Goal: Task Accomplishment & Management: Manage account settings

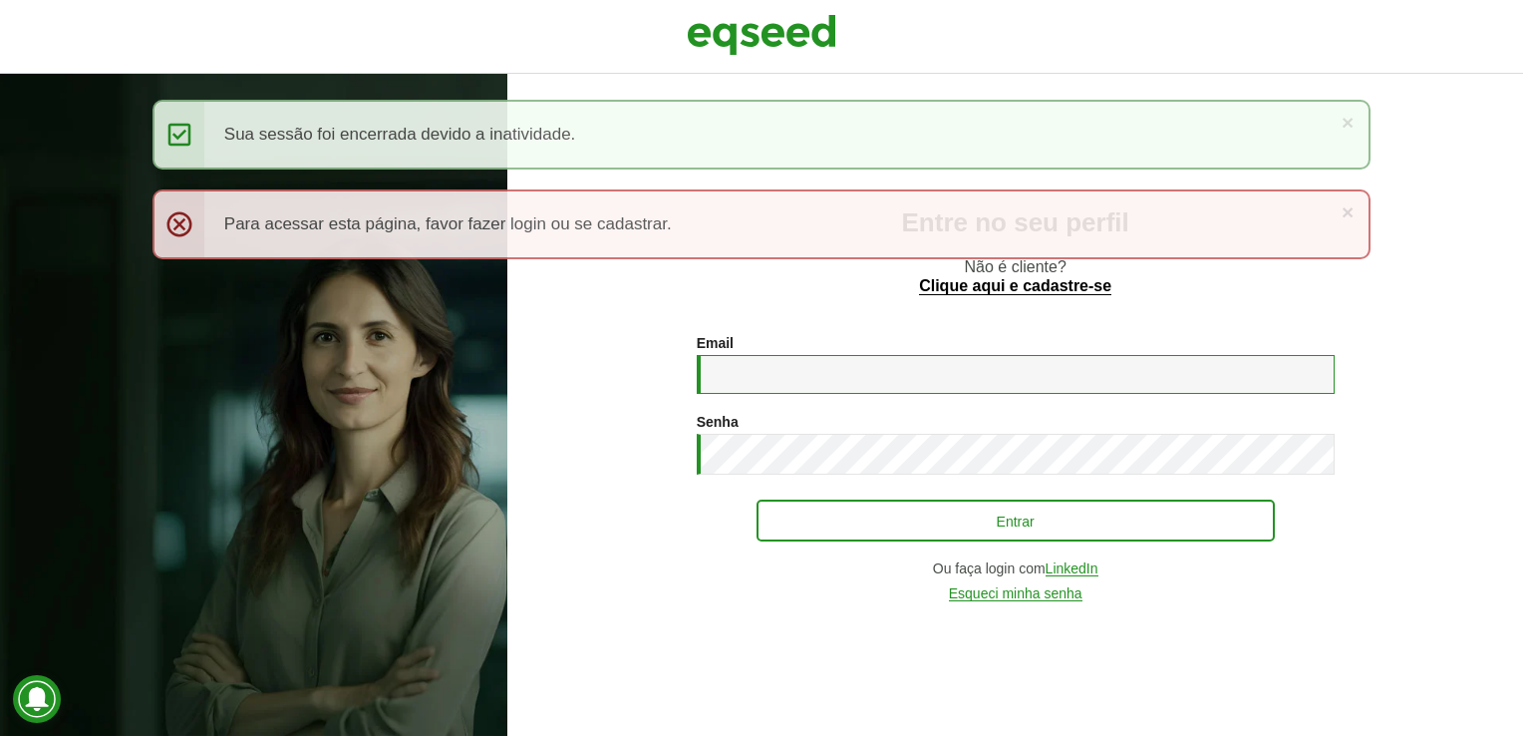
type input "**********"
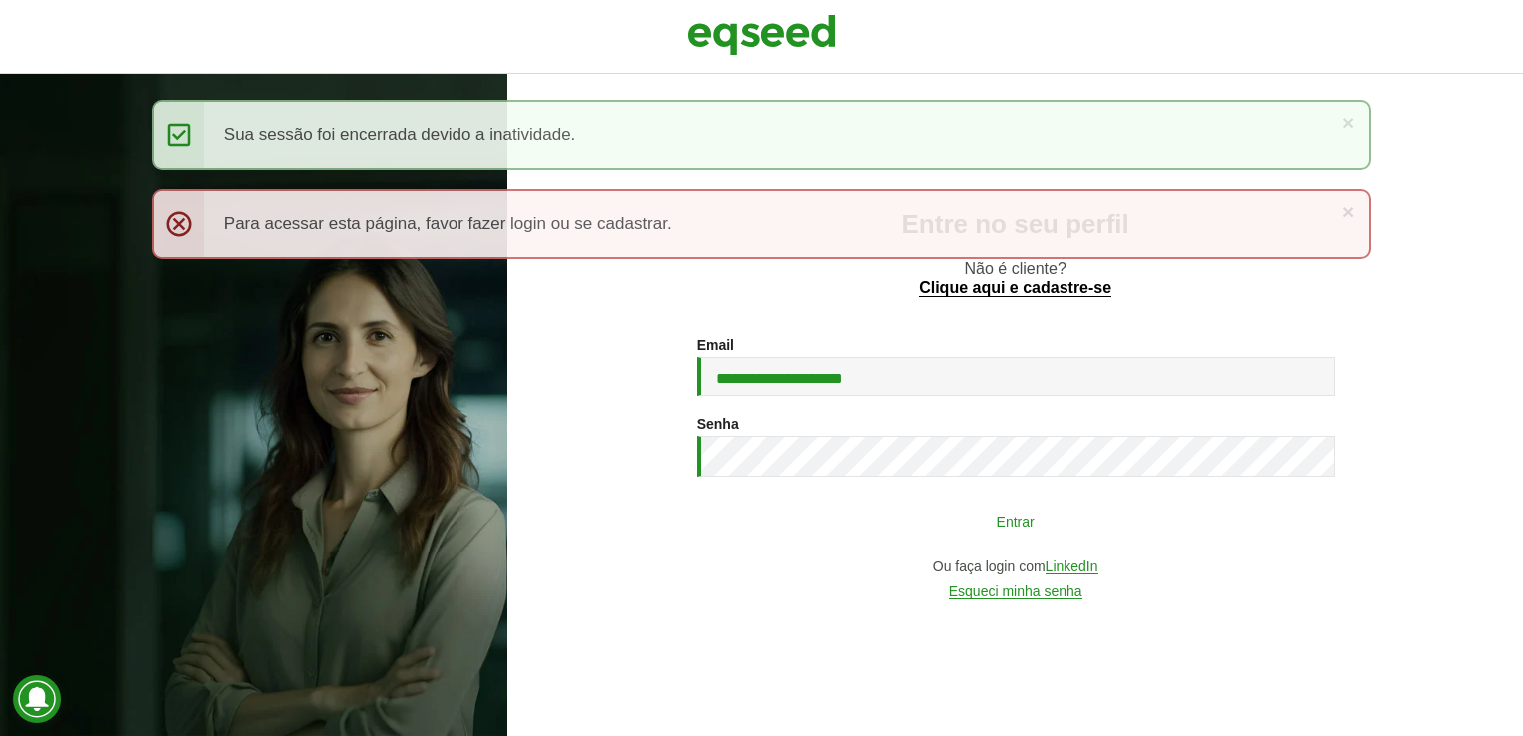
click at [1122, 516] on button "Entrar" at bounding box center [1016, 520] width 518 height 38
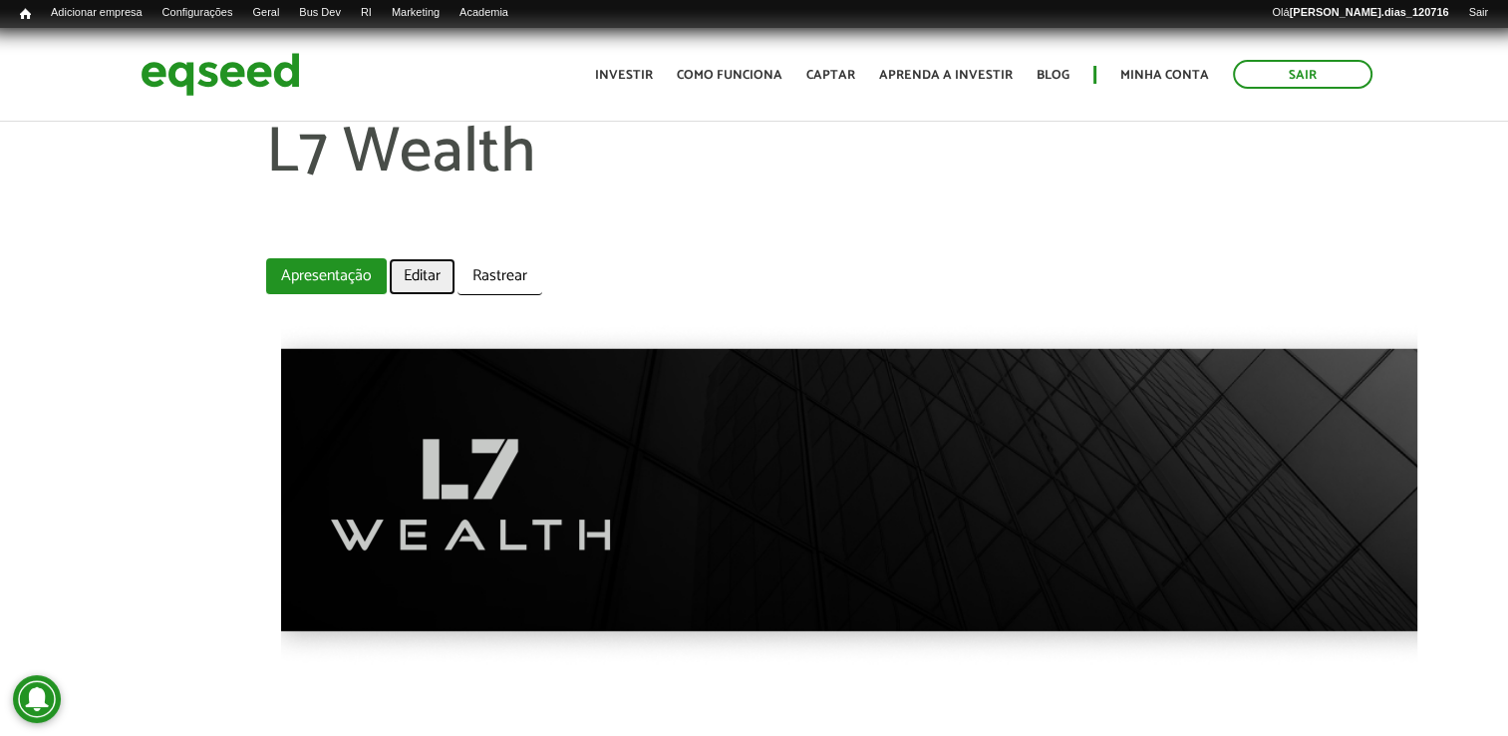
click at [433, 266] on link "Editar" at bounding box center [422, 276] width 67 height 37
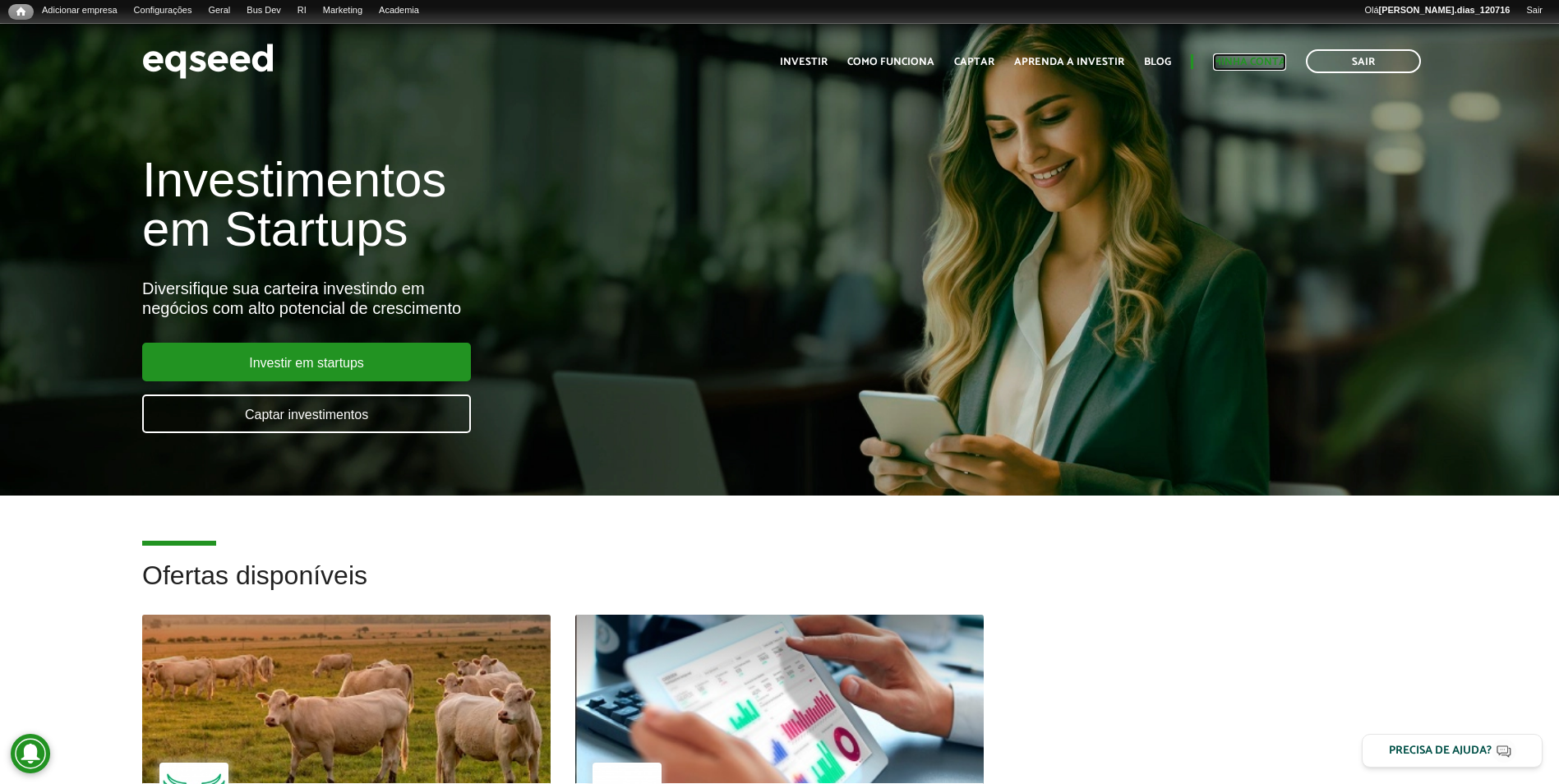
click at [1242, 68] on link "Minha conta" at bounding box center [1249, 62] width 73 height 11
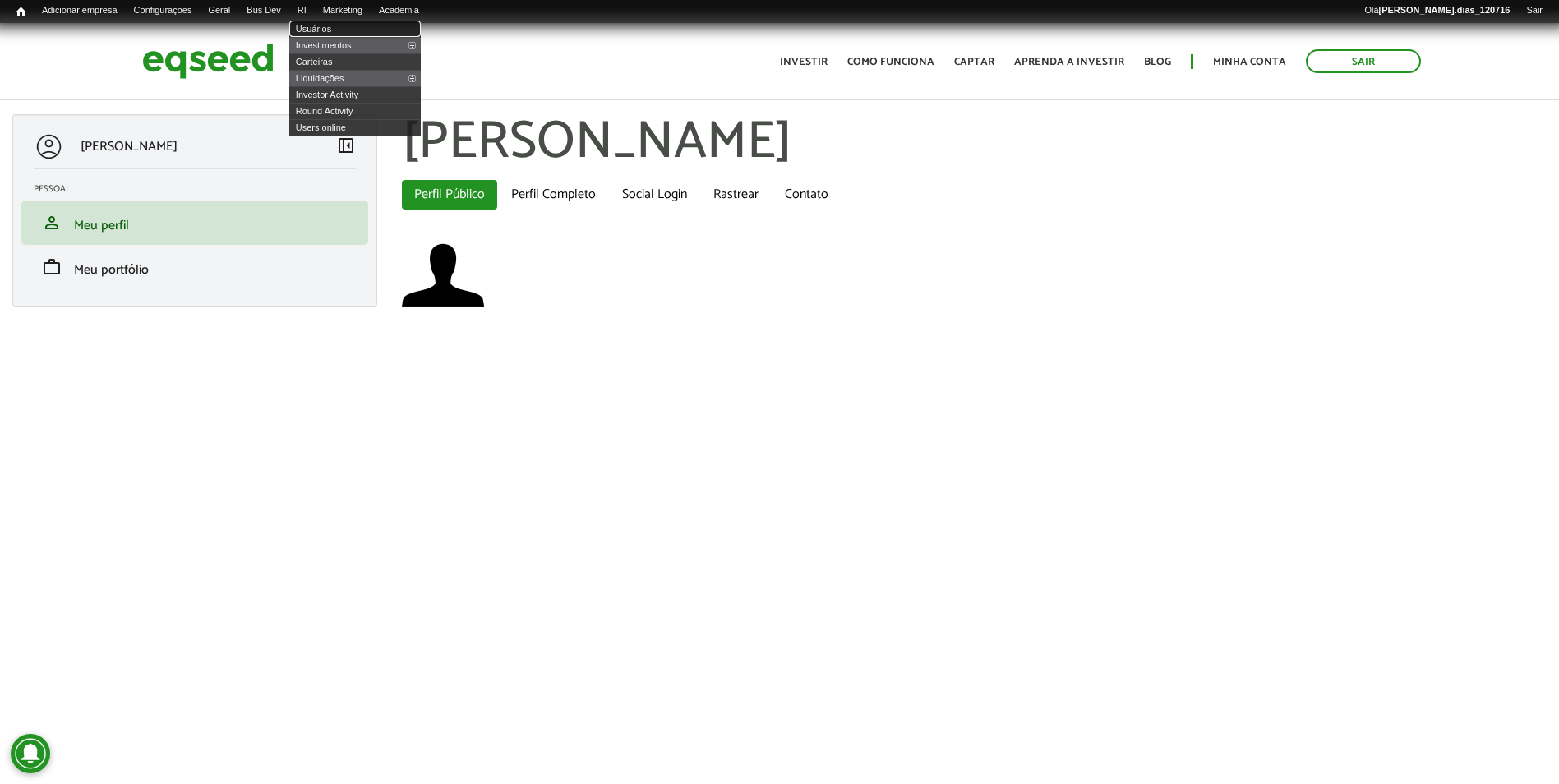
click at [328, 25] on link "Usuários" at bounding box center [355, 29] width 131 height 16
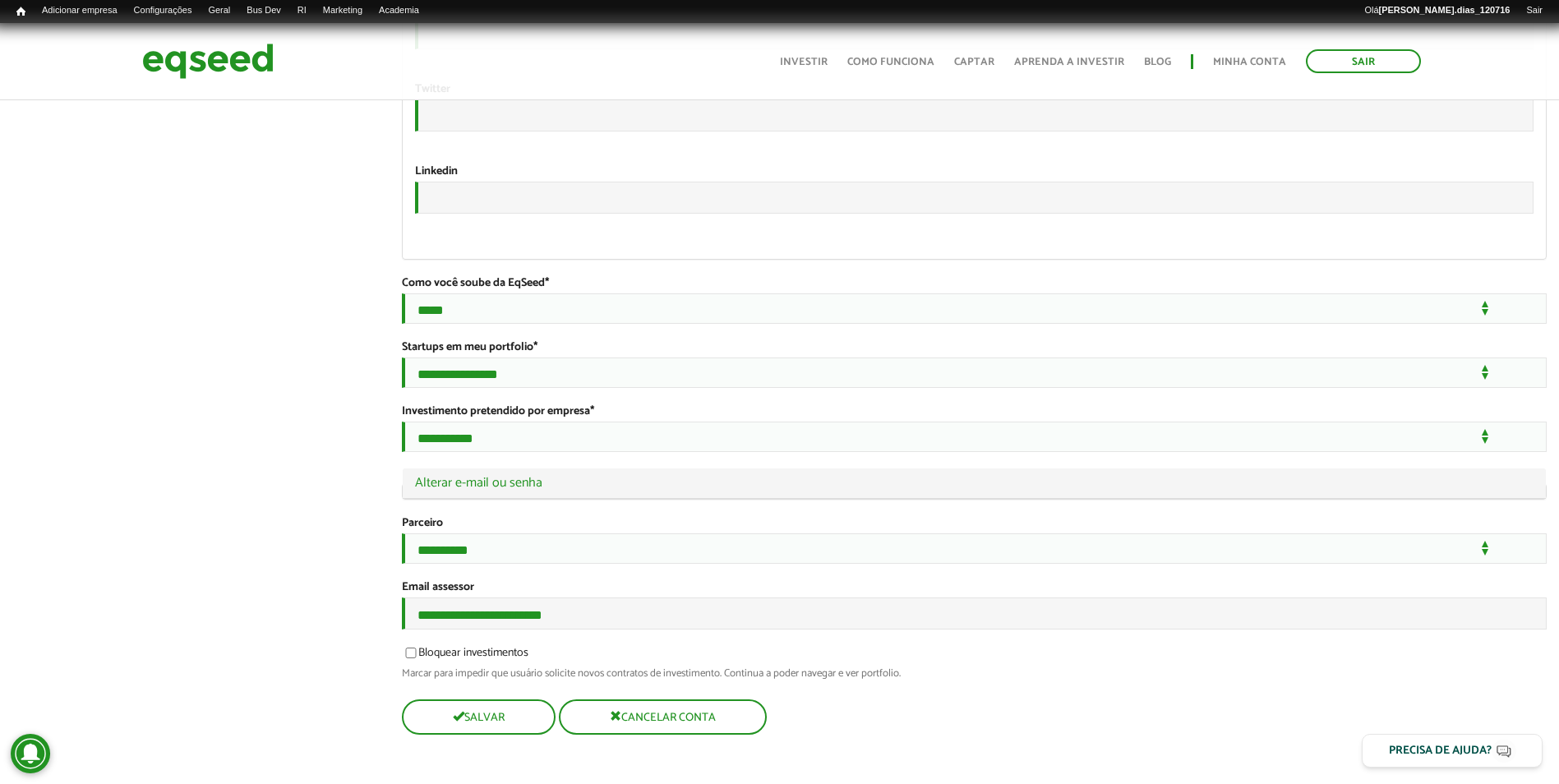
scroll to position [2983, 0]
